Goal: Ask a question: Seek information or help from site administrators or community

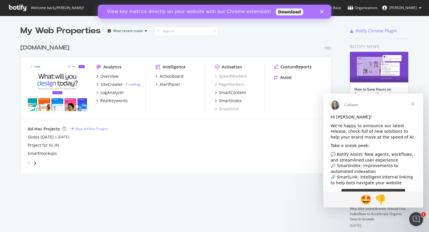
click at [323, 11] on icon "Close" at bounding box center [322, 12] width 4 height 4
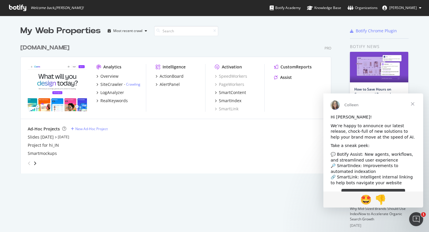
click at [413, 102] on span "Close" at bounding box center [412, 104] width 21 height 21
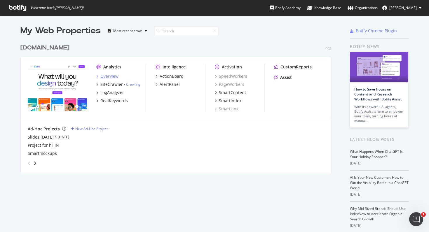
click at [116, 77] on div "Overview" at bounding box center [109, 77] width 18 height 6
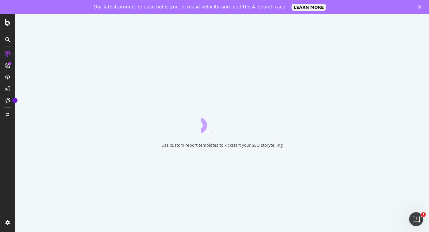
click at [419, 5] on icon "Close" at bounding box center [420, 7] width 4 height 4
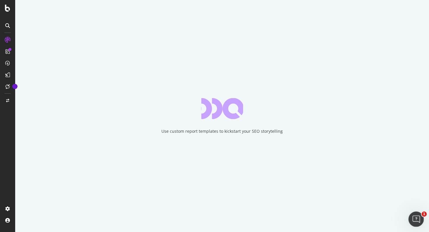
click at [420, 216] on div "Open Intercom Messenger" at bounding box center [414, 218] width 19 height 19
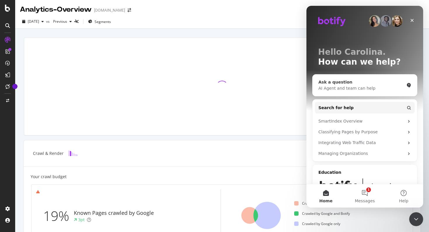
click at [361, 82] on div "Ask a question" at bounding box center [361, 82] width 86 height 6
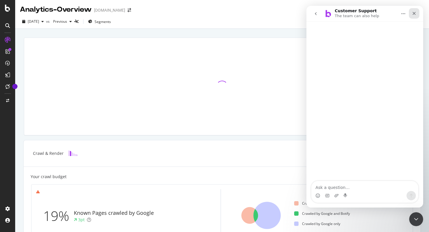
click at [417, 15] on div "Close" at bounding box center [414, 13] width 11 height 11
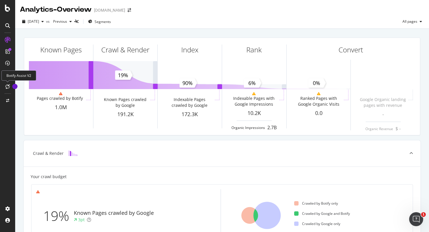
click at [9, 89] on div at bounding box center [7, 86] width 9 height 9
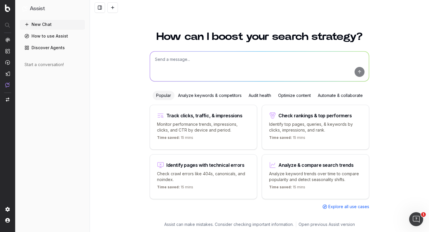
click at [238, 55] on textarea at bounding box center [259, 67] width 219 height 30
type textarea "I w"
click at [191, 59] on textarea "I want to look for pages related with "ejercicio, entrenamiento, fitness, giman…" at bounding box center [259, 67] width 219 height 30
click at [188, 58] on textarea "I want to look for pages related with "ejercicio, entrenamiento, fitness, giman…" at bounding box center [259, 67] width 219 height 30
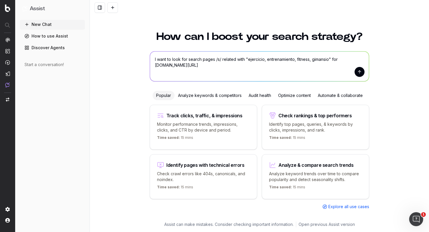
type textarea "I want to look for search pages /s/ related with "ejercicio, entrenamiento, fit…"
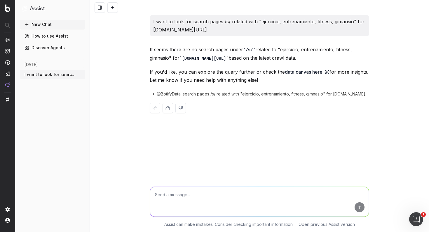
click at [297, 74] on link "data canvas here" at bounding box center [307, 72] width 45 height 8
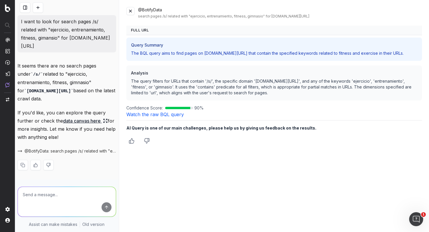
click at [145, 112] on link "Watch the raw BQL query" at bounding box center [154, 115] width 57 height 6
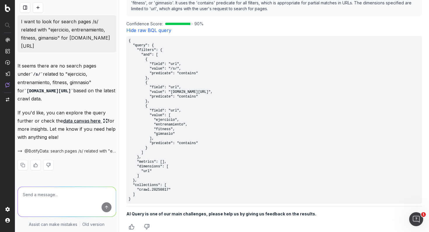
scroll to position [91, 0]
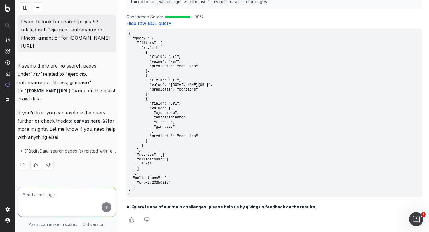
click at [183, 153] on pre "{ "query": { "filters": { "and": [ { "field": "url", "value": "/s/", "predicate…" at bounding box center [273, 113] width 295 height 168
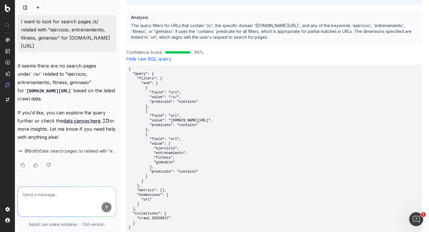
scroll to position [0, 0]
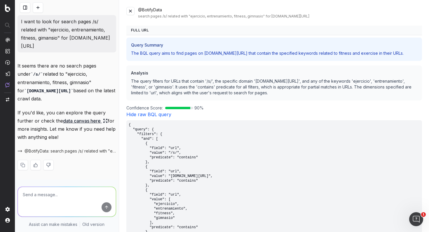
click at [43, 208] on textarea at bounding box center [67, 202] width 98 height 30
type textarea "Ok, what do"
click at [160, 111] on div "Full URL Query Summary The BQL query aims to find pages on [DOMAIN_NAME][URL] t…" at bounding box center [273, 171] width 295 height 291
click at [158, 114] on link "Hide raw BQL query" at bounding box center [148, 115] width 45 height 6
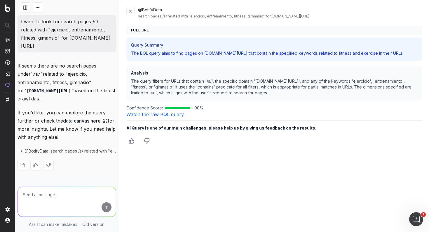
click at [146, 31] on th "Full URL" at bounding box center [273, 31] width 295 height 10
click at [36, 207] on textarea at bounding box center [67, 202] width 98 height 30
type textarea "Now what do I do with this script"
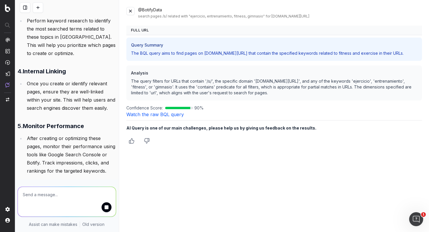
scroll to position [489, 0]
